Goal: Transaction & Acquisition: Subscribe to service/newsletter

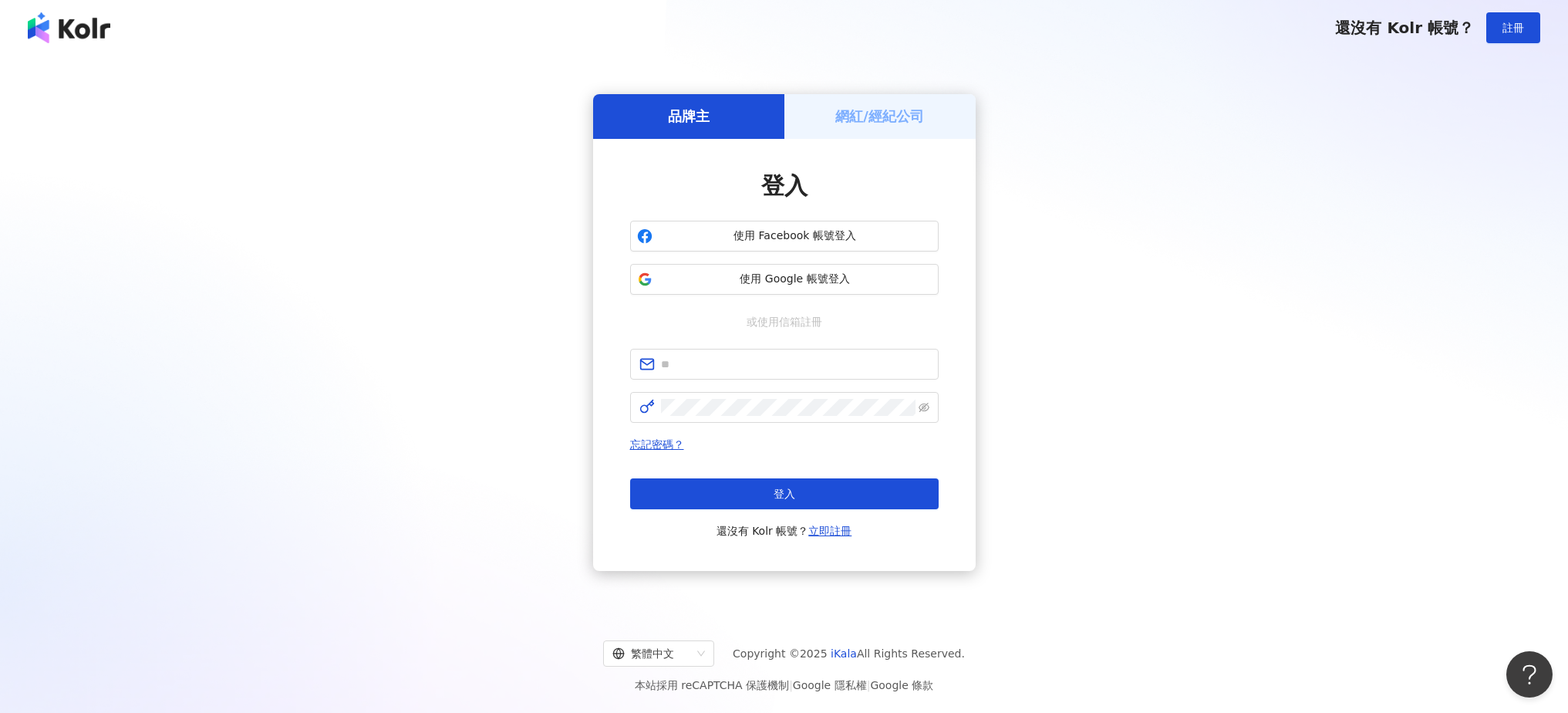
click at [681, 162] on div "登入 使用 Facebook 帳號登入 使用 Google 帳號登入 或使用信箱註冊 忘記密碼？ 登入 還沒有 Kolr 帳號？ 立即註冊" at bounding box center [784, 355] width 383 height 432
click at [849, 131] on div "網紅/經紀公司" at bounding box center [879, 116] width 191 height 44
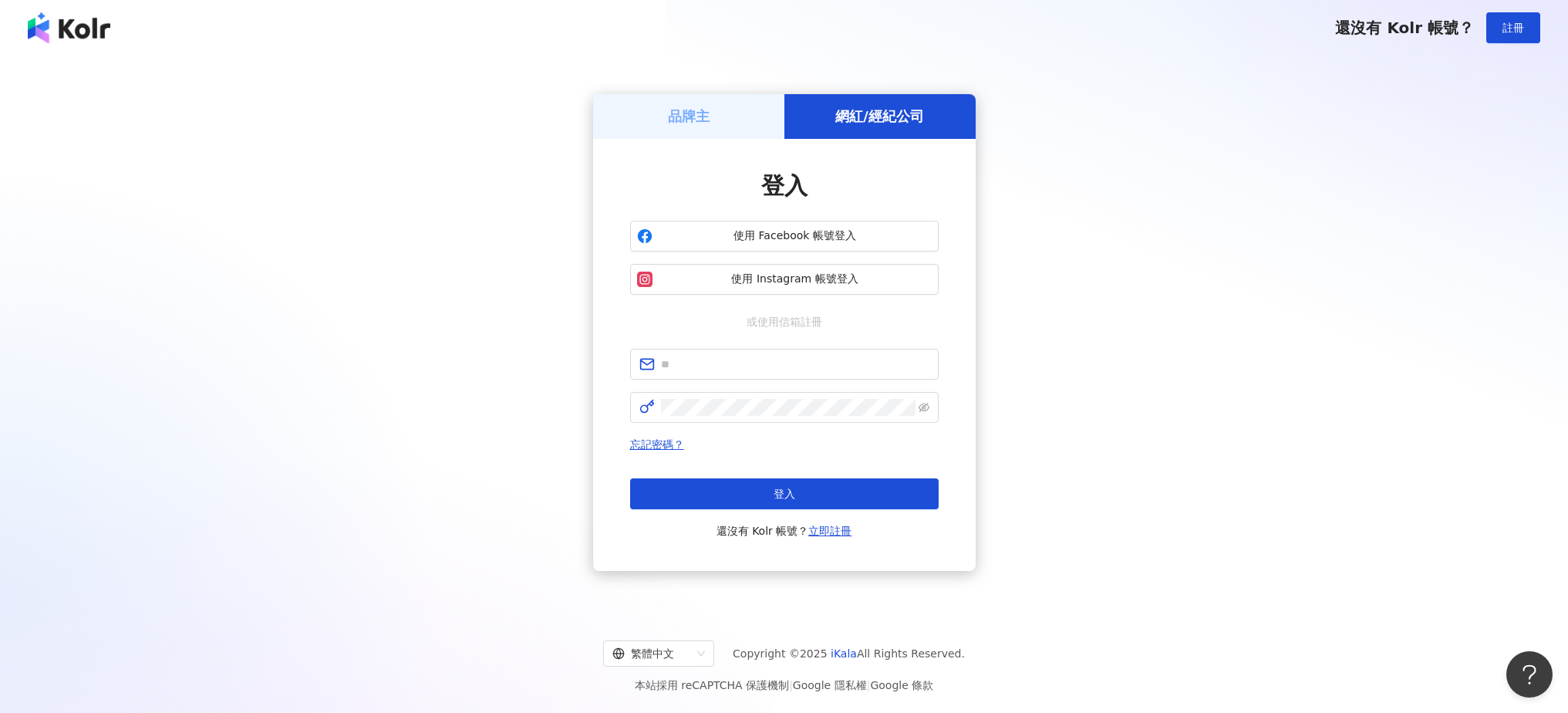
click at [701, 128] on div "品牌主" at bounding box center [688, 116] width 191 height 44
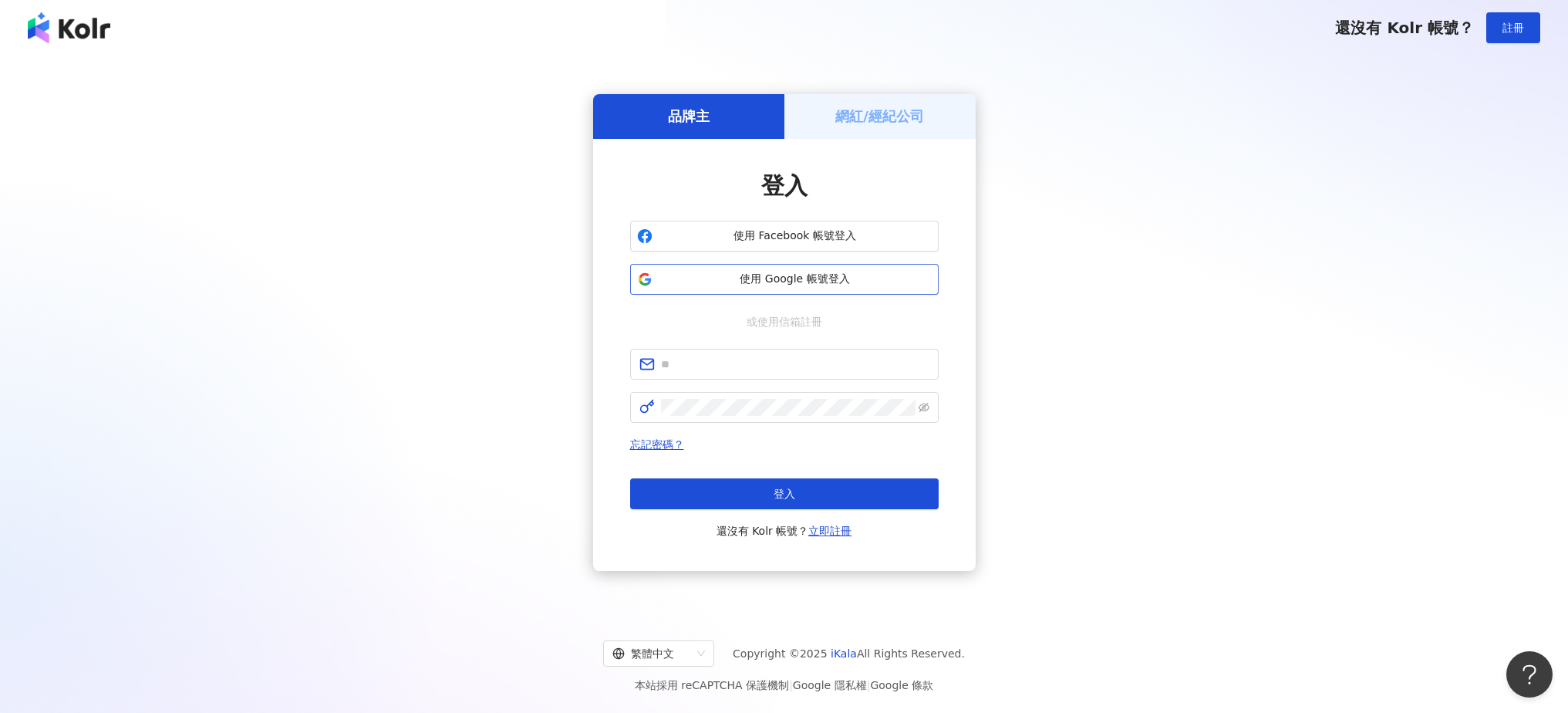
click at [742, 282] on span "使用 Google 帳號登入" at bounding box center [795, 278] width 273 height 15
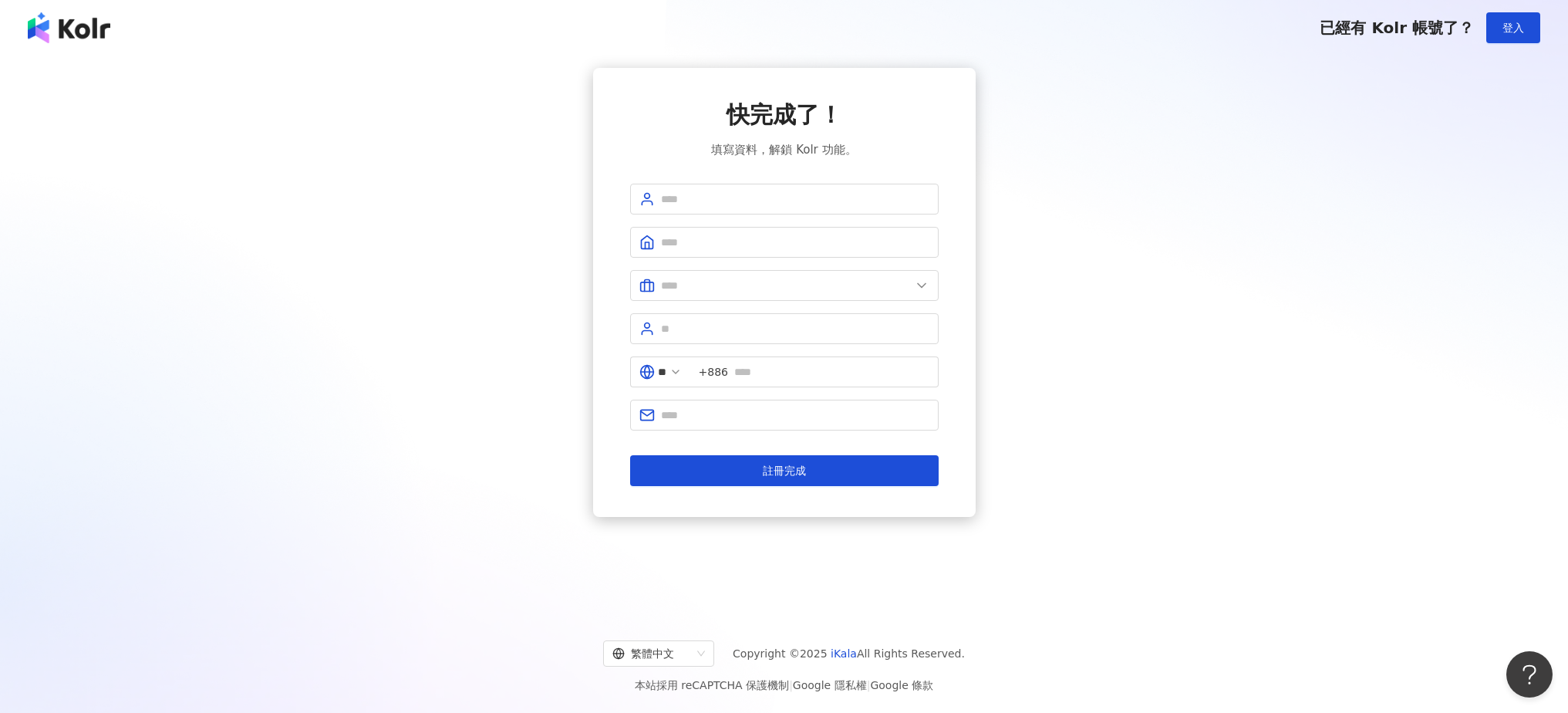
click at [1058, 503] on div "快完成了！ 填寫資料，解鎖 Kolr 功能。 ** +886 註冊完成" at bounding box center [784, 293] width 1531 height 449
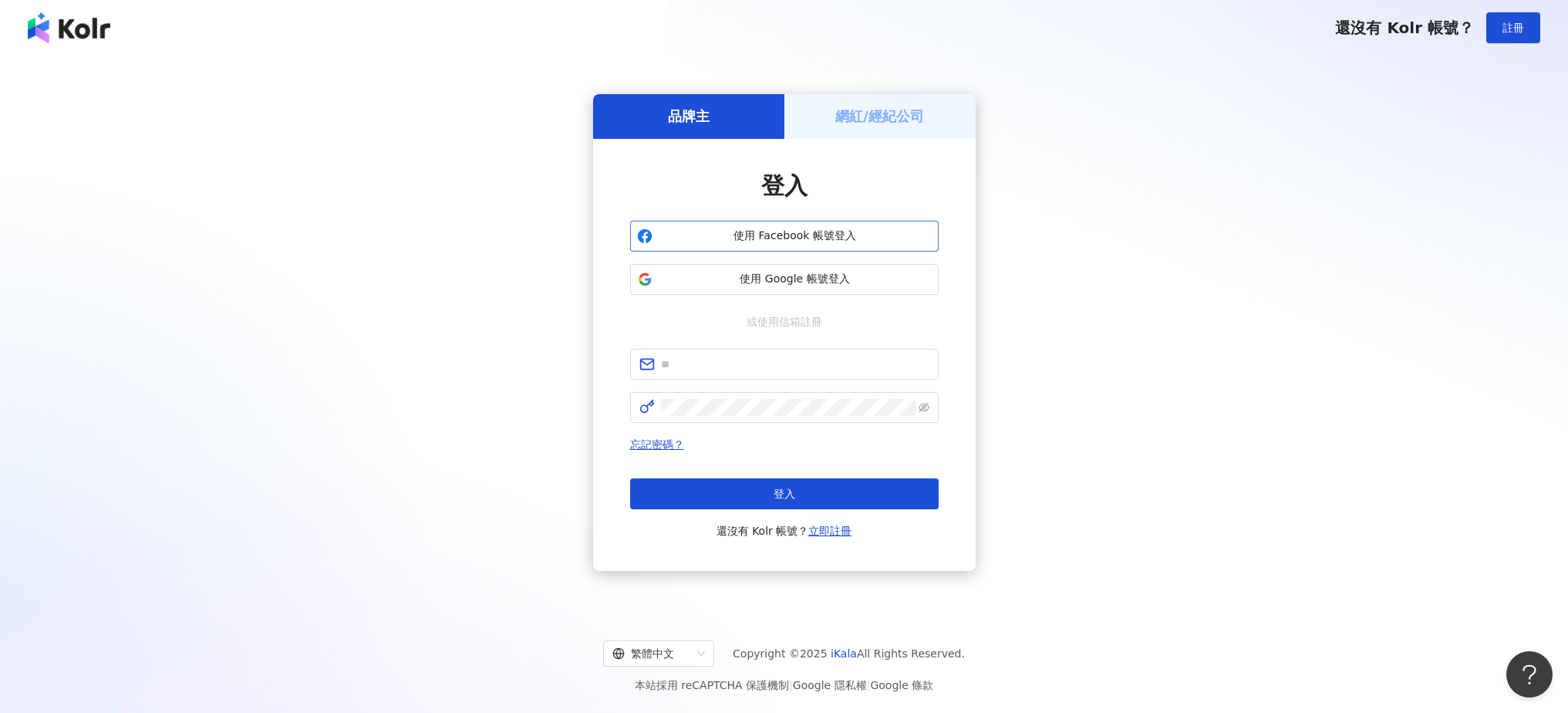
click at [736, 237] on span "使用 Facebook 帳號登入" at bounding box center [795, 235] width 273 height 15
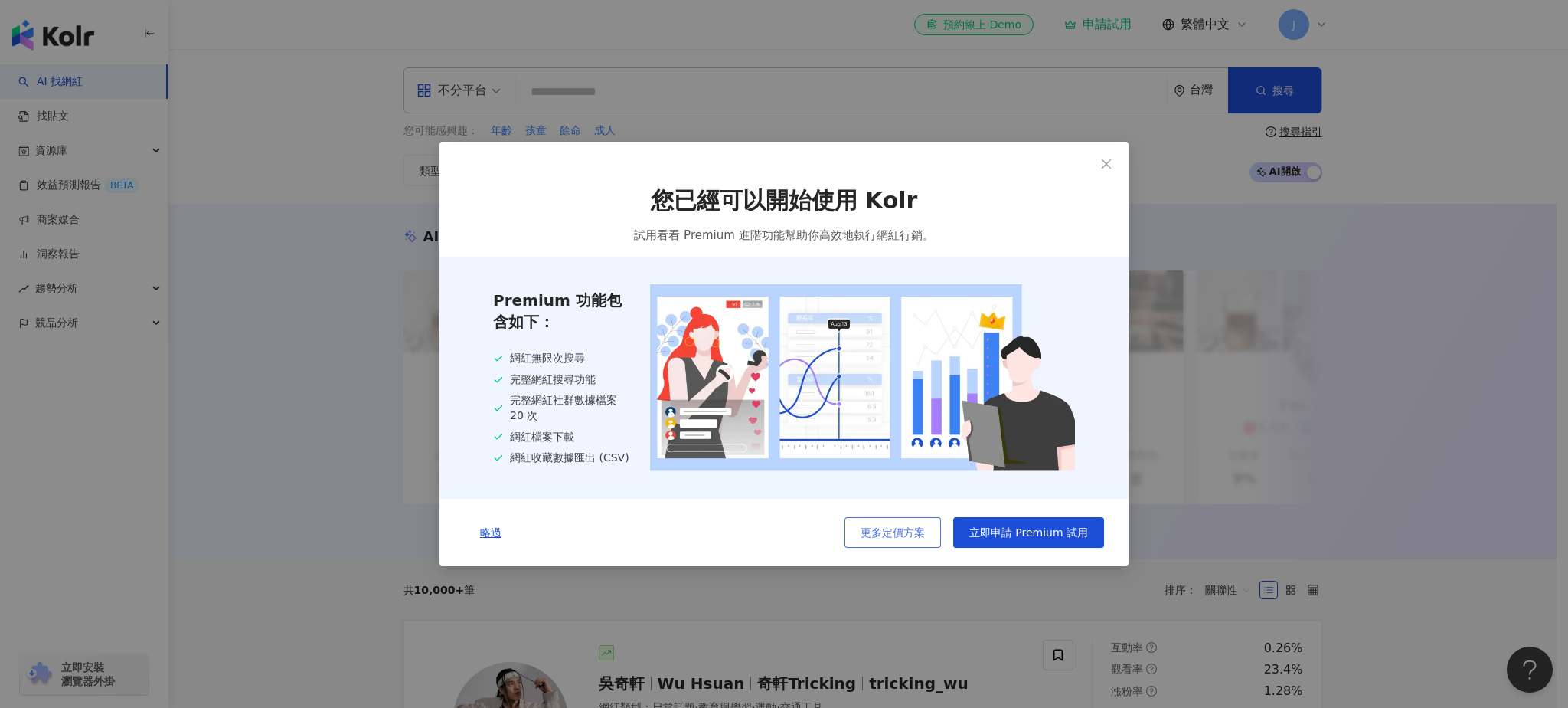
click at [915, 539] on span "更多定價方案" at bounding box center [892, 532] width 64 height 12
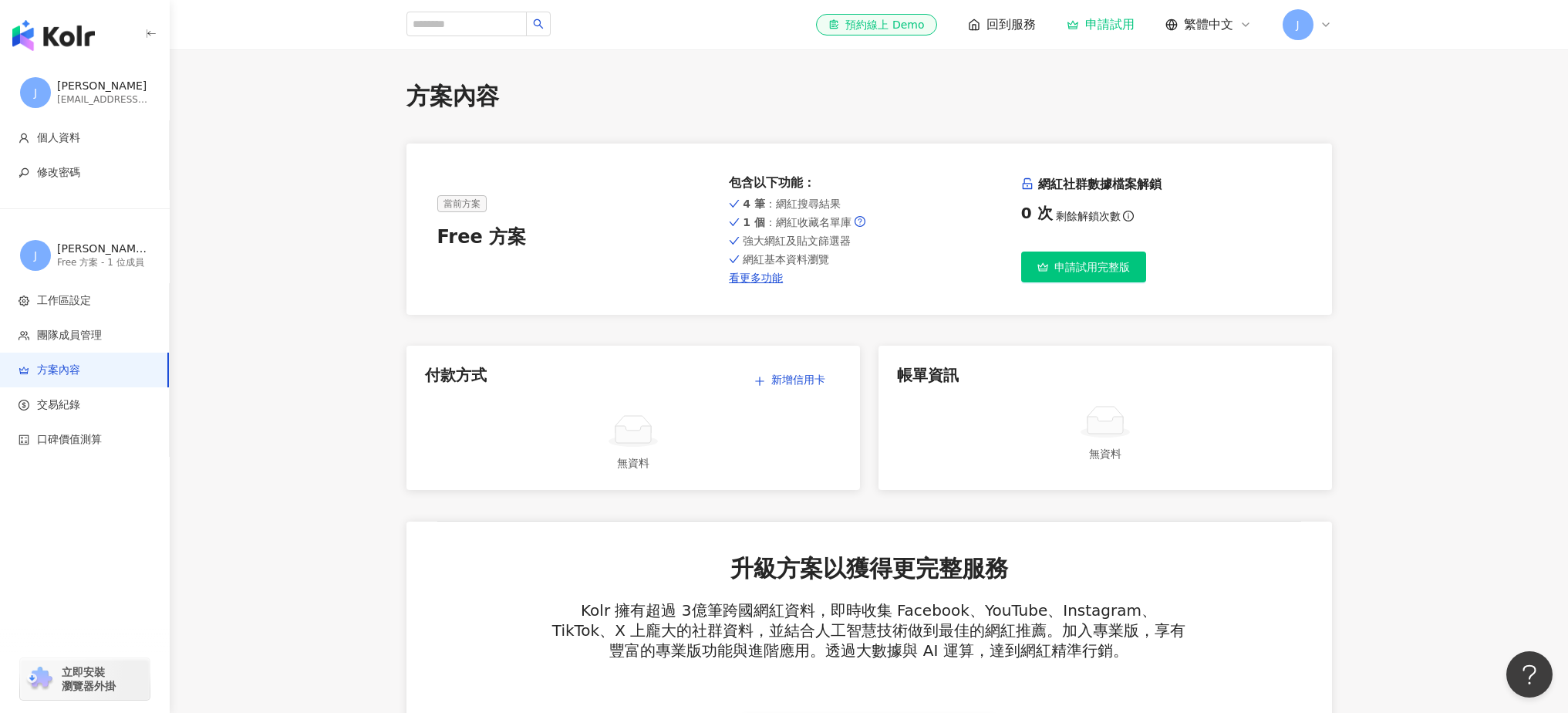
click at [90, 46] on img "button" at bounding box center [54, 35] width 83 height 31
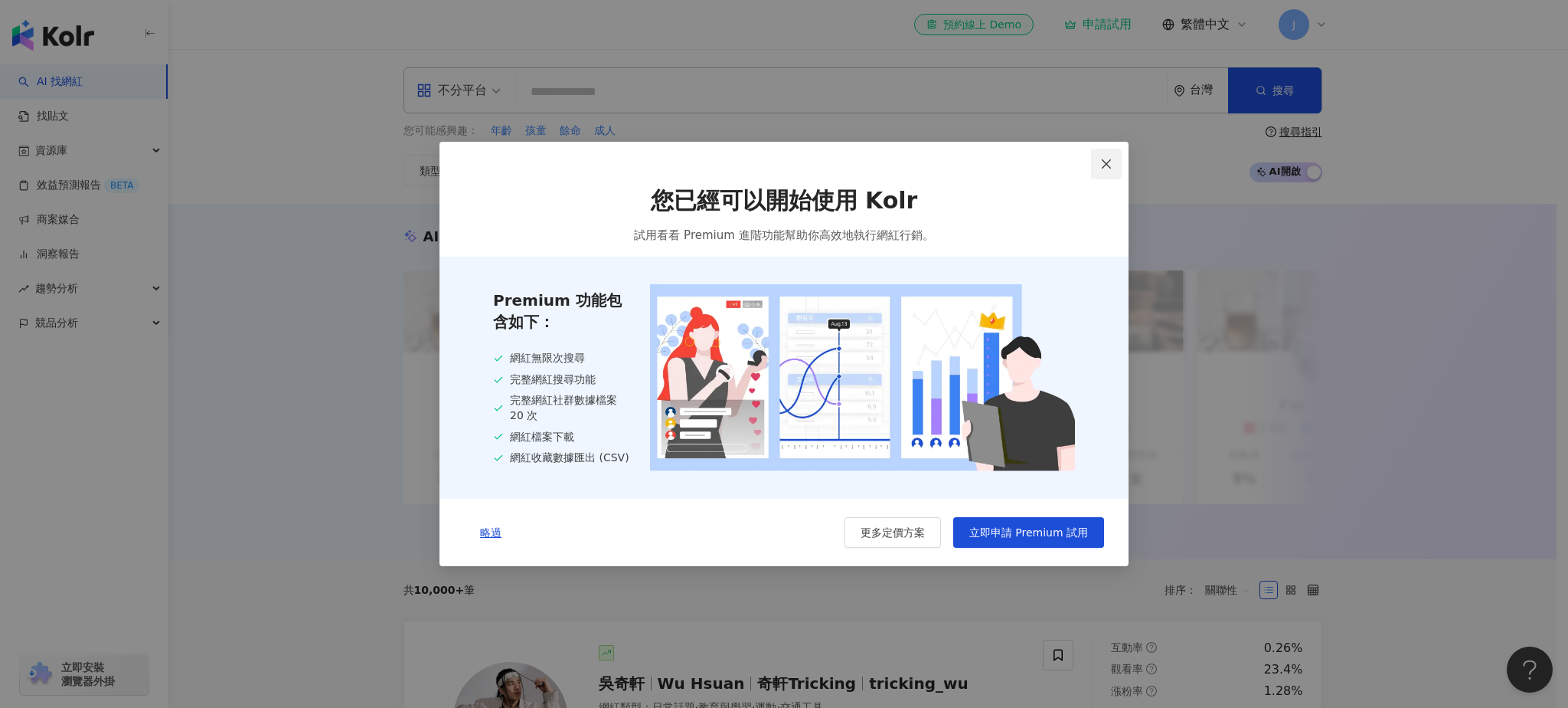
click at [1100, 158] on icon "close" at bounding box center [1106, 164] width 12 height 12
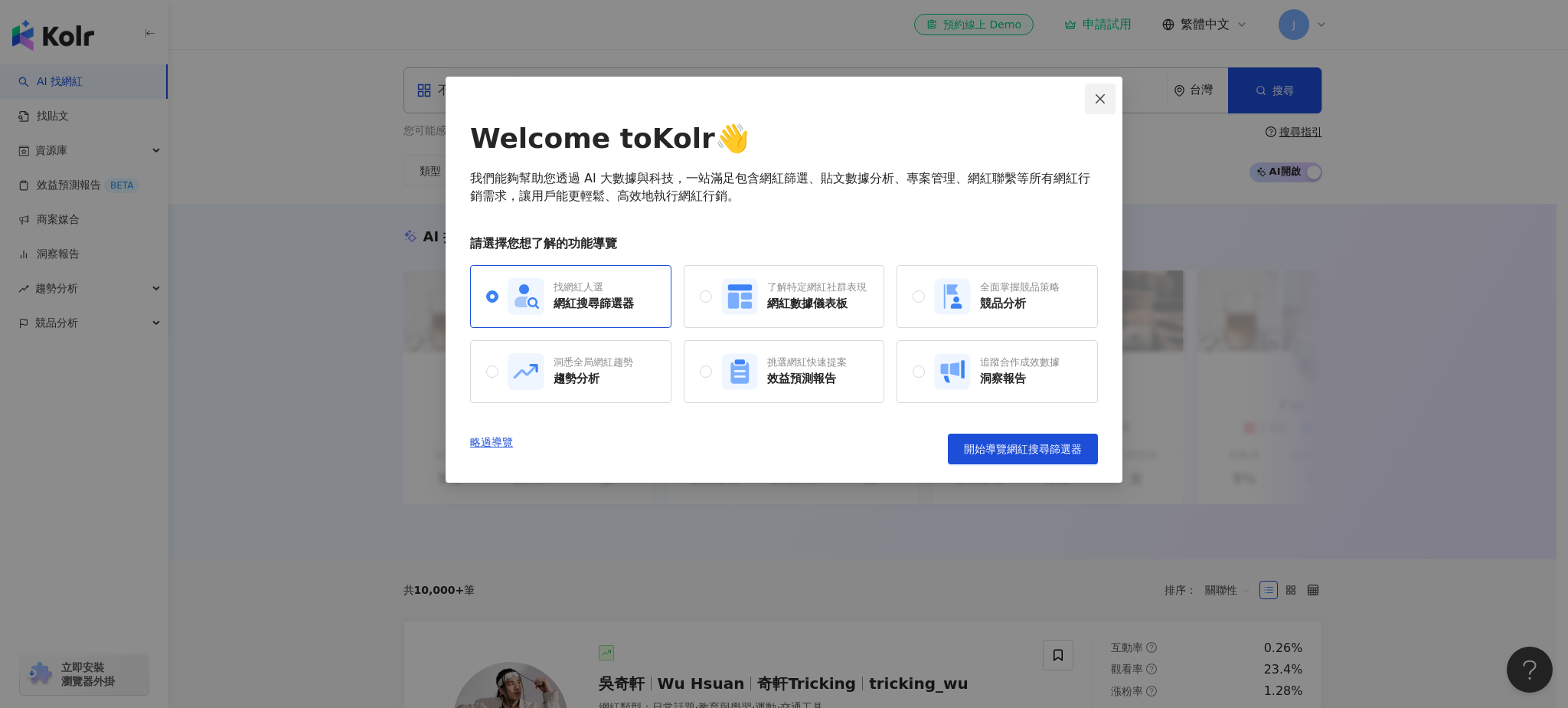
click at [1096, 106] on button "Close" at bounding box center [1100, 99] width 30 height 30
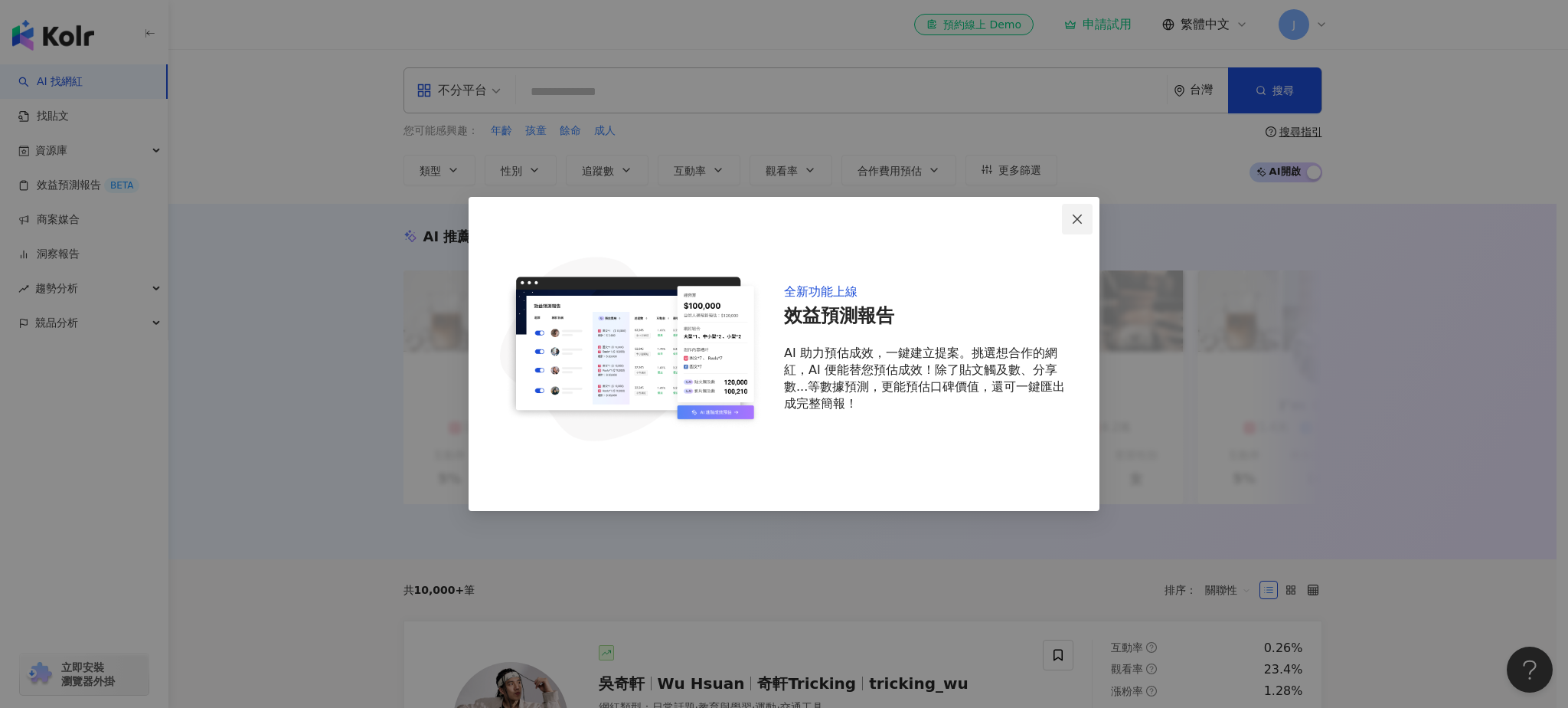
click at [1078, 225] on button "Close" at bounding box center [1077, 218] width 30 height 30
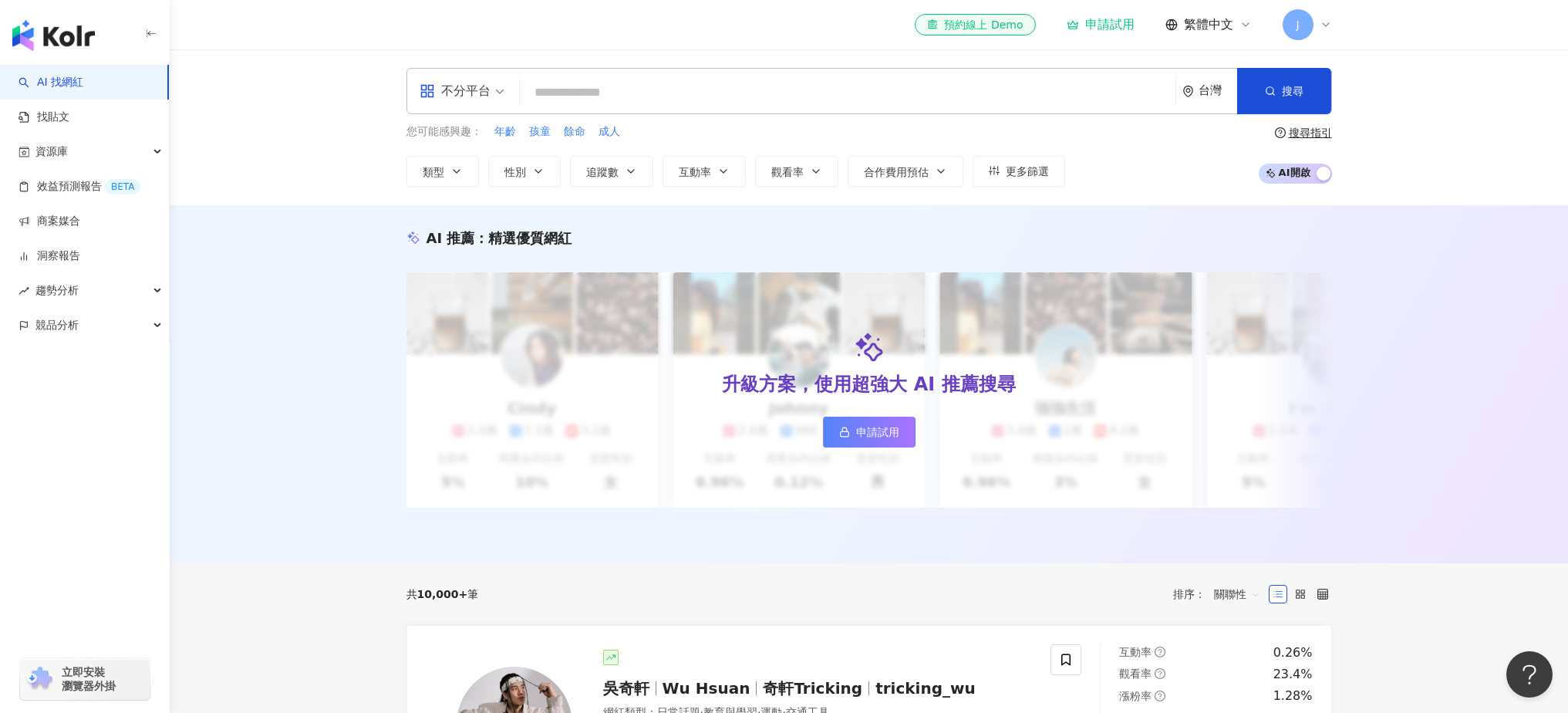
click at [617, 94] on input "search" at bounding box center [848, 92] width 643 height 30
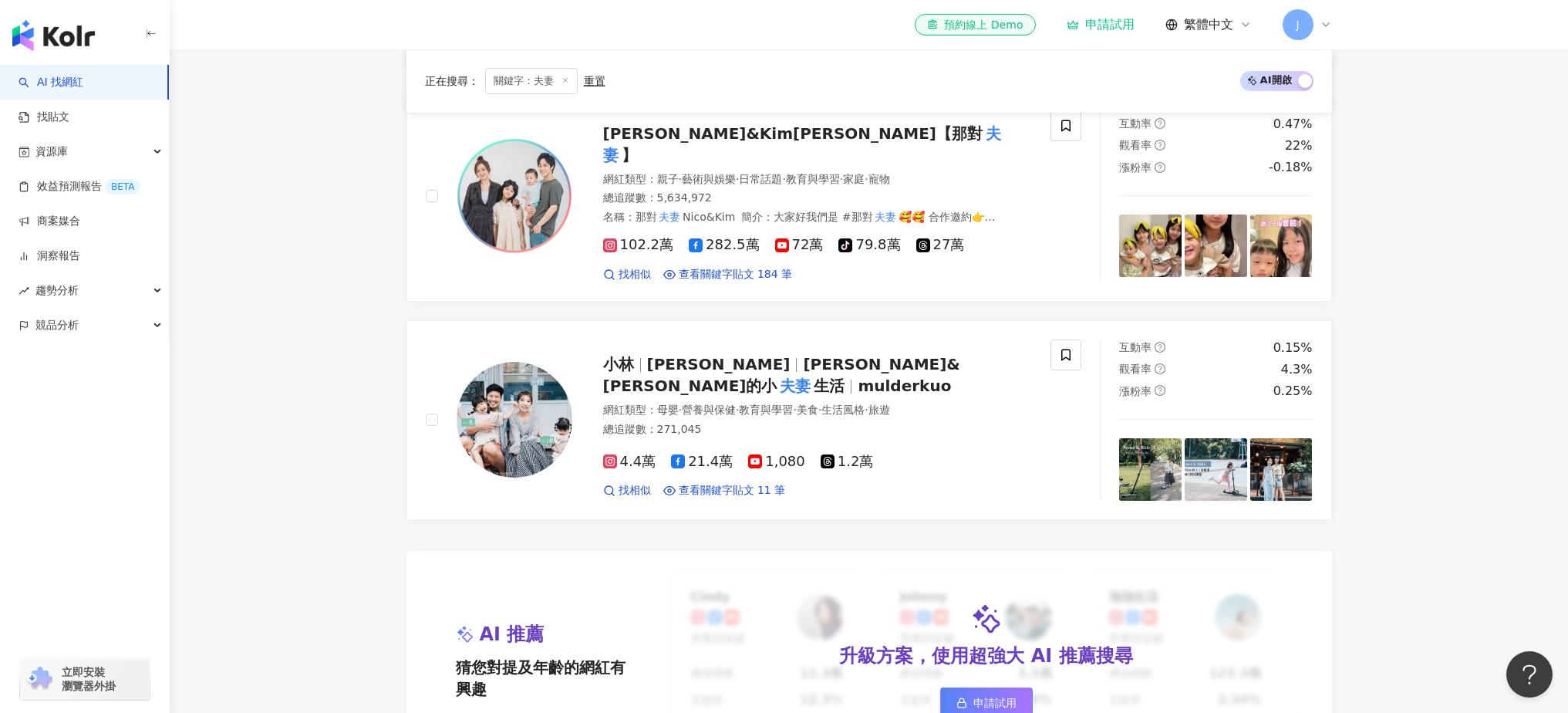
scroll to position [939, 0]
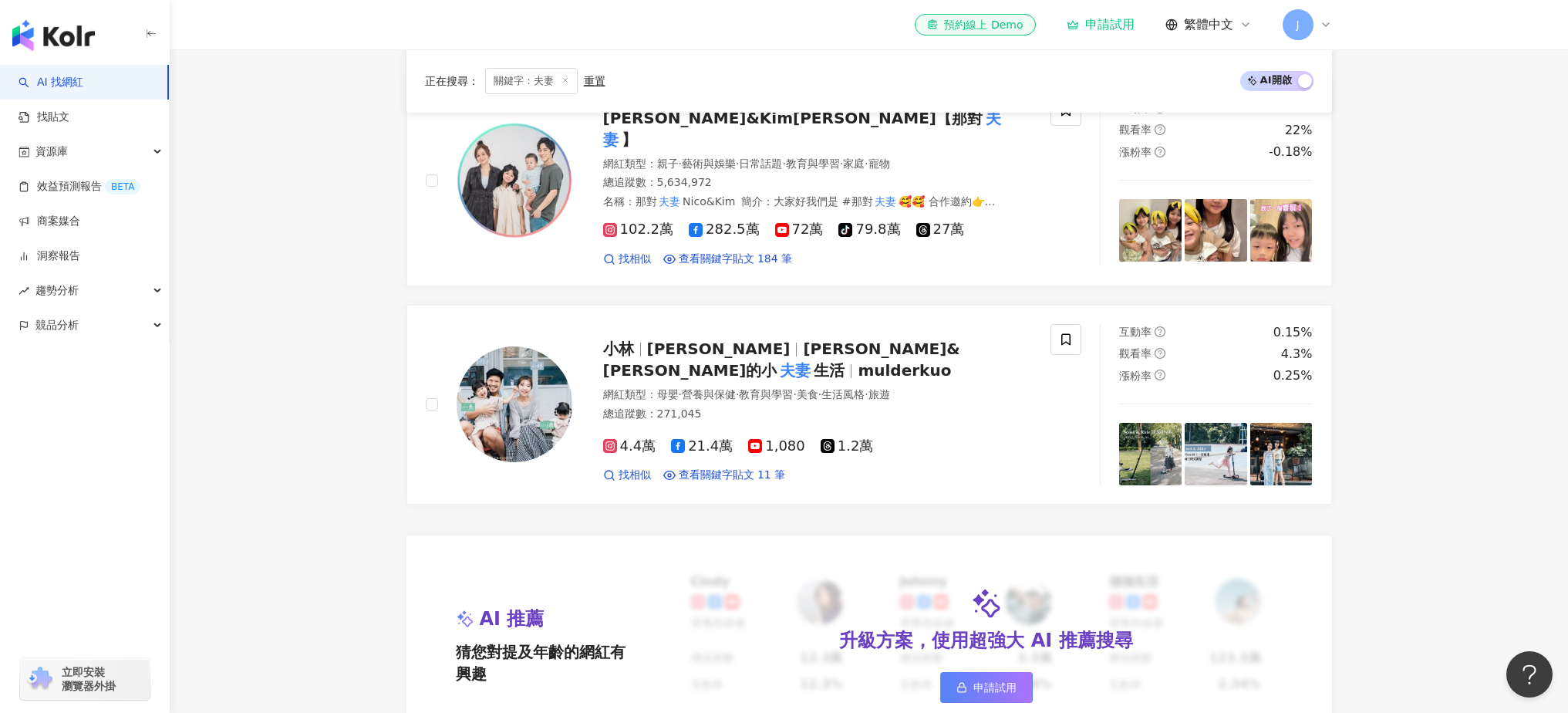
type input "**"
